Goal: Check status: Check status

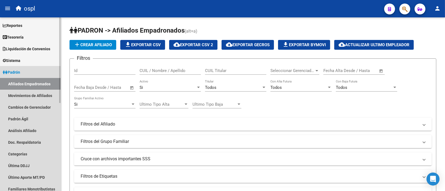
click at [31, 70] on link "Padrón" at bounding box center [30, 72] width 61 height 12
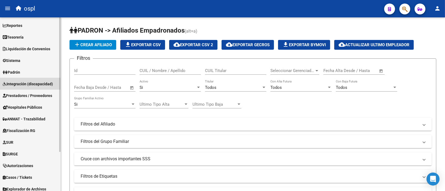
click at [28, 89] on link "Integración (discapacidad)" at bounding box center [30, 84] width 61 height 12
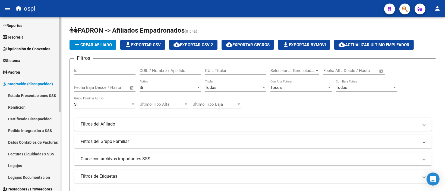
click at [28, 89] on link "Integración (discapacidad)" at bounding box center [30, 84] width 61 height 12
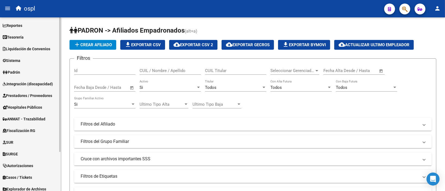
click at [25, 98] on span "Prestadores / Proveedores" at bounding box center [27, 96] width 49 height 6
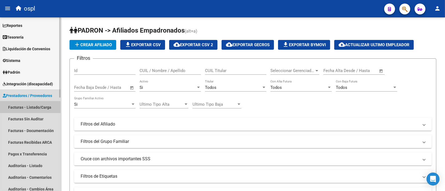
click at [29, 110] on link "Facturas - Listado/Carga" at bounding box center [30, 107] width 61 height 12
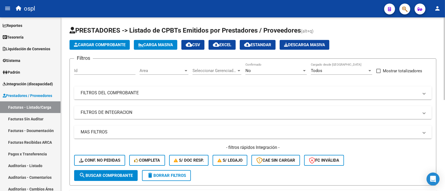
click at [282, 72] on div "No" at bounding box center [273, 70] width 56 height 5
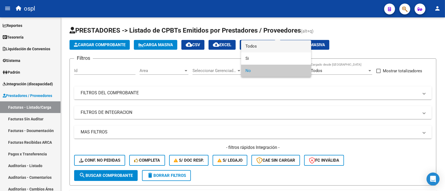
click at [264, 47] on span "Todos" at bounding box center [275, 46] width 61 height 12
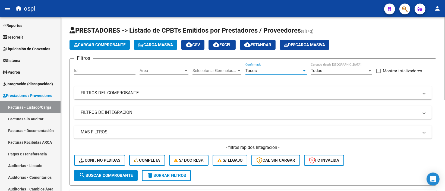
click at [127, 94] on mat-panel-title "FILTROS DEL COMPROBANTE" at bounding box center [250, 93] width 338 height 6
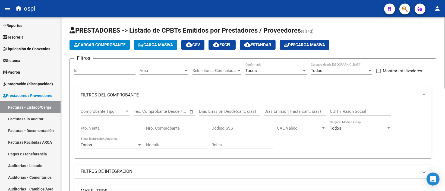
click at [336, 114] on div "CUIT / Razón Social" at bounding box center [360, 110] width 61 height 12
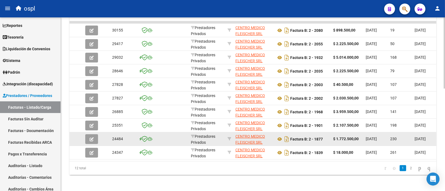
scroll to position [250, 0]
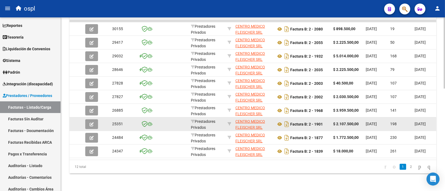
type input "fleisc"
